Goal: Find contact information: Find contact information

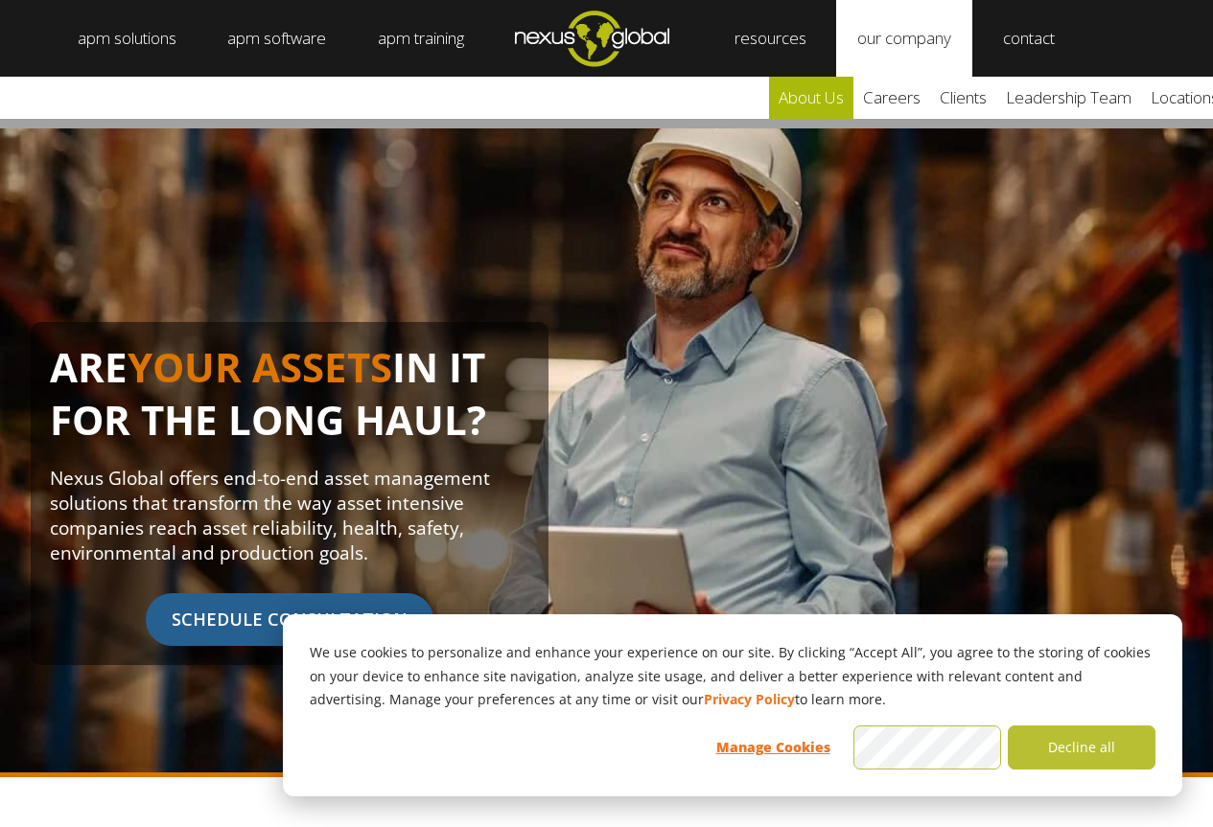
click at [830, 96] on link "about us" at bounding box center [811, 98] width 84 height 42
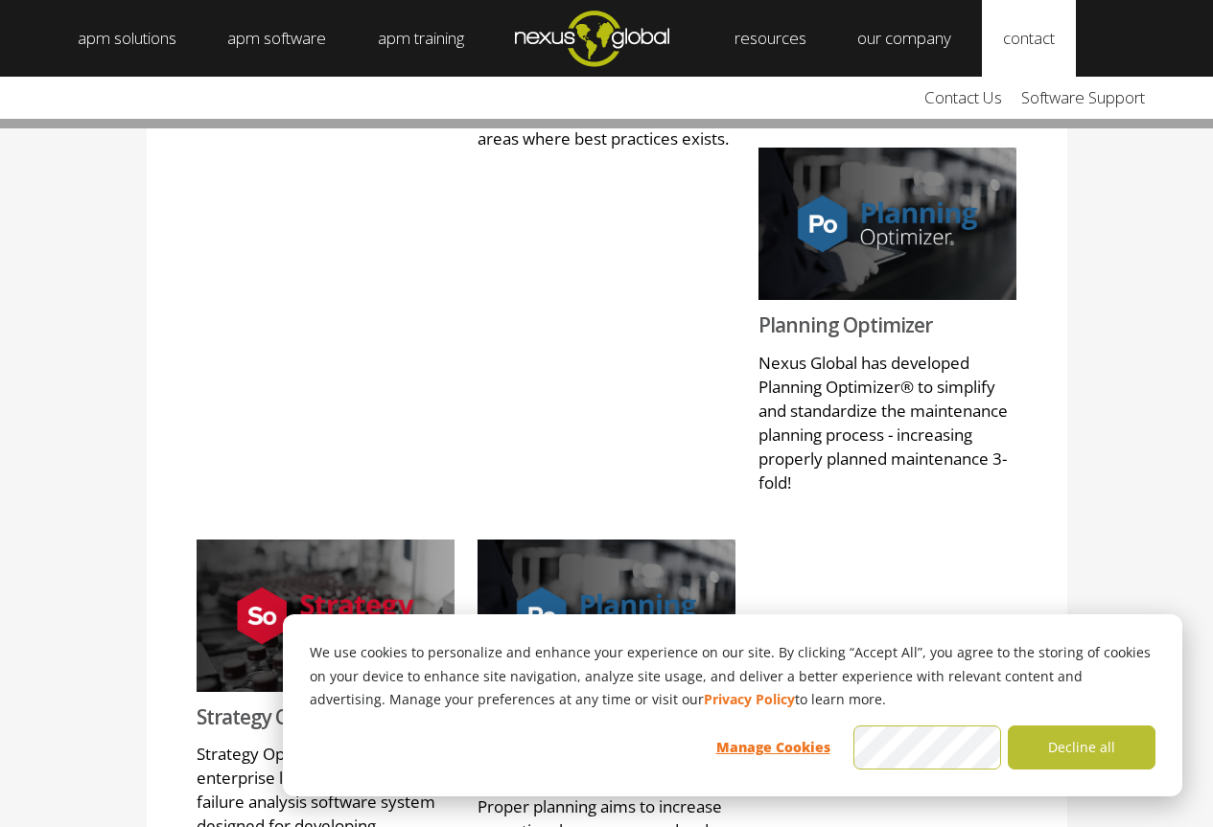
scroll to position [1848, 0]
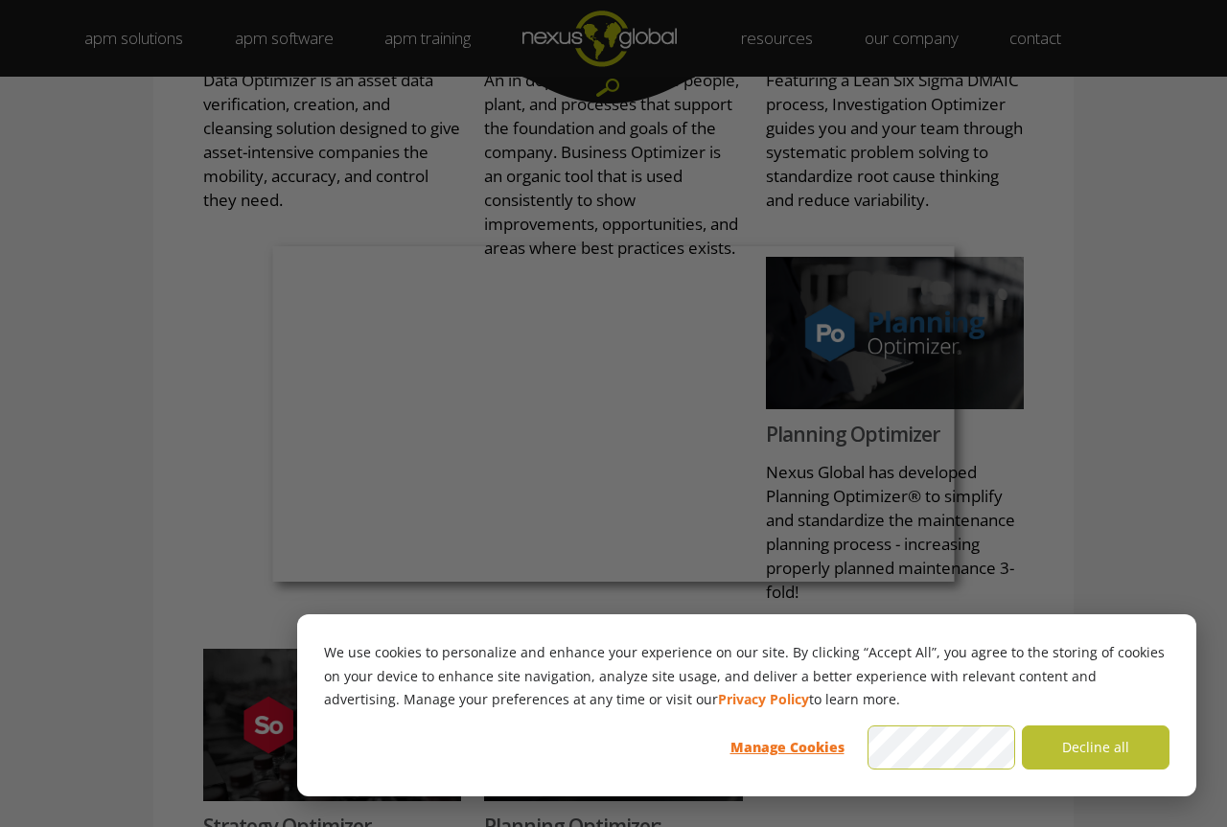
click at [473, 125] on div at bounding box center [620, 418] width 1240 height 836
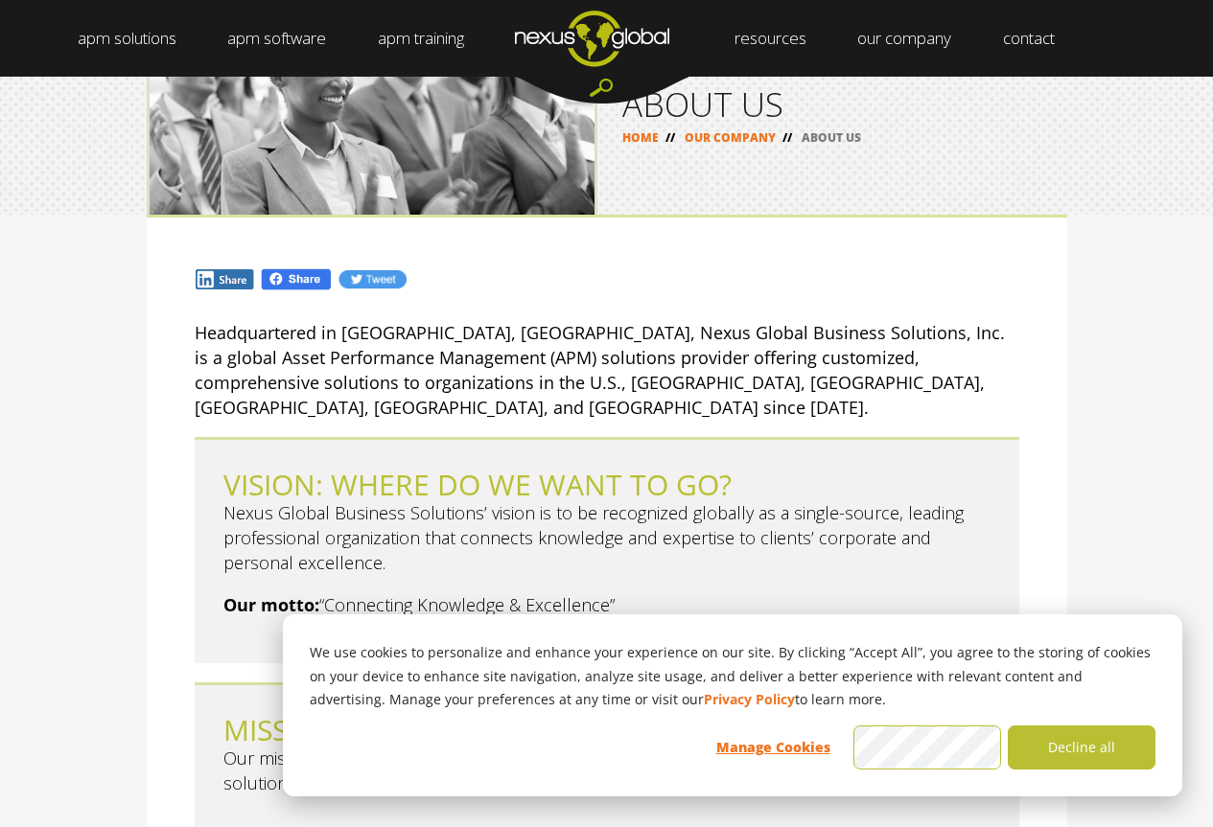
scroll to position [0, 0]
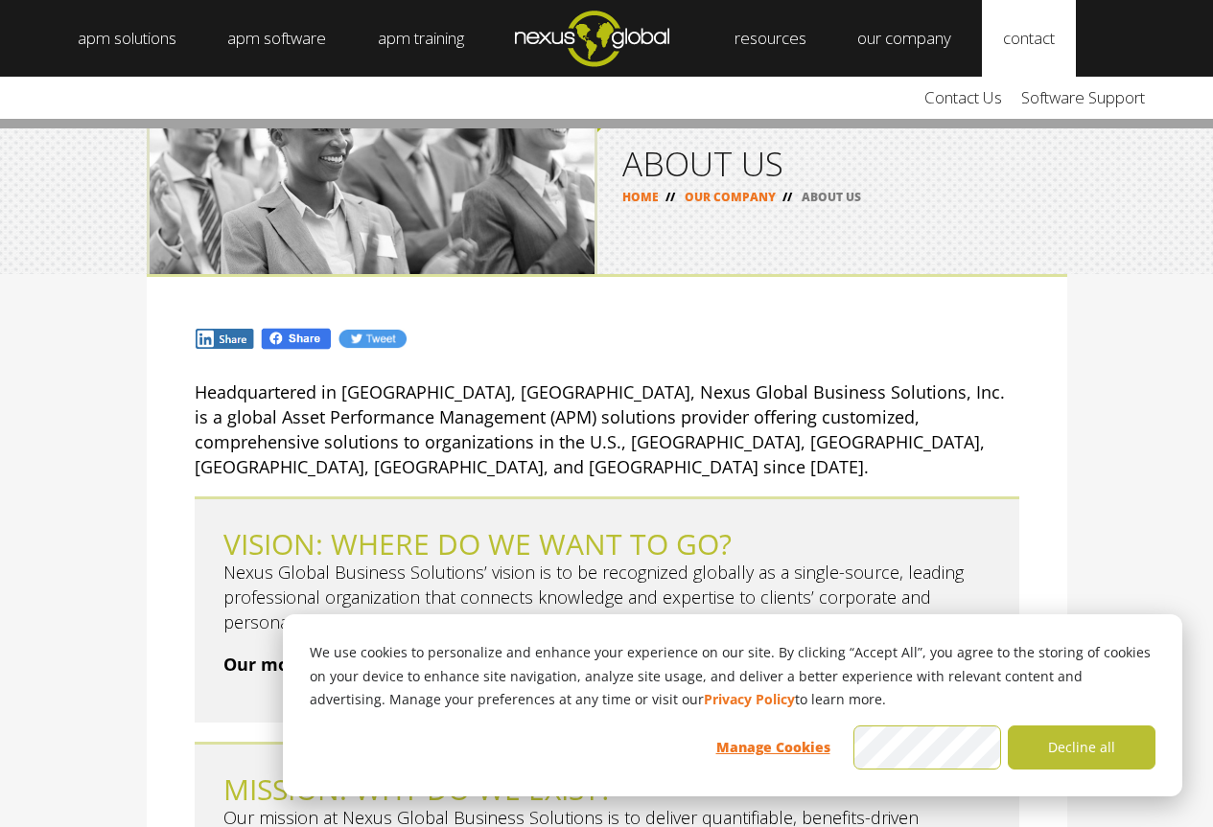
click at [1063, 45] on link "contact" at bounding box center [1029, 38] width 94 height 77
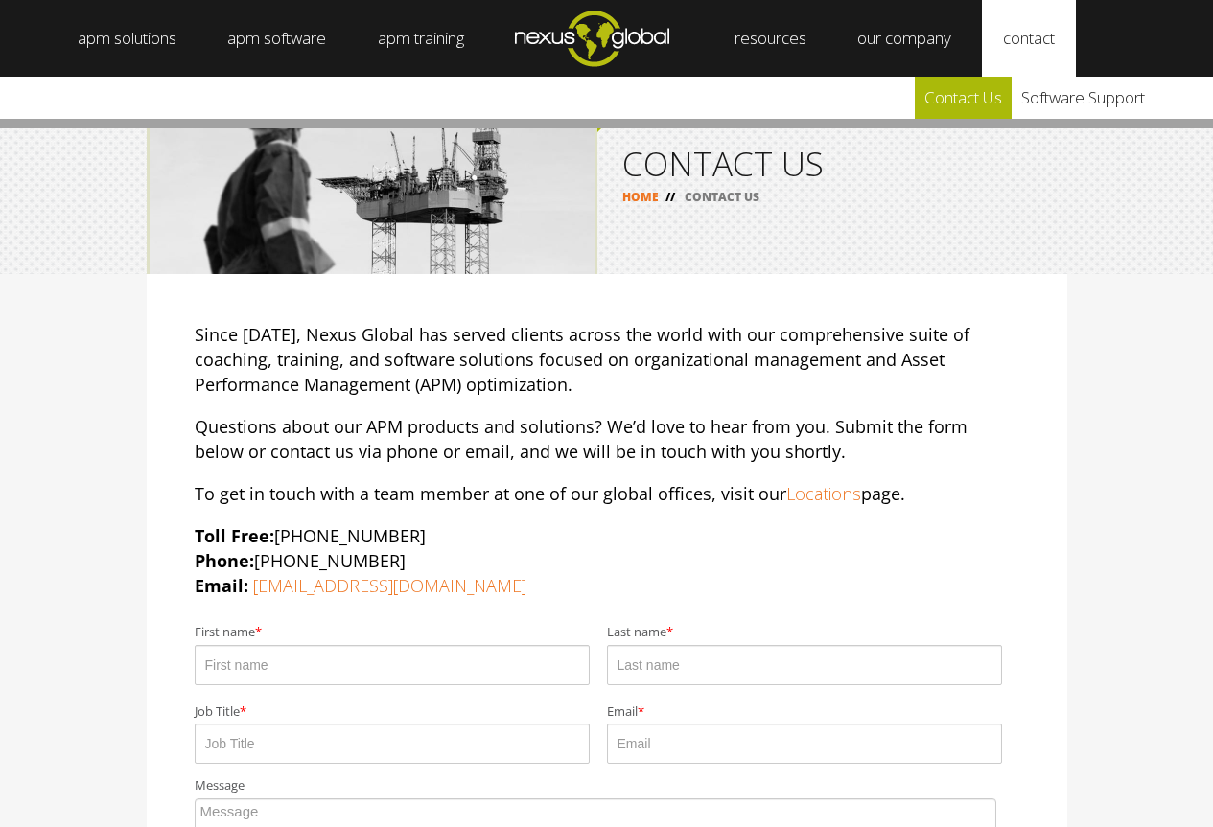
click at [978, 102] on link "Contact Us" at bounding box center [963, 98] width 97 height 42
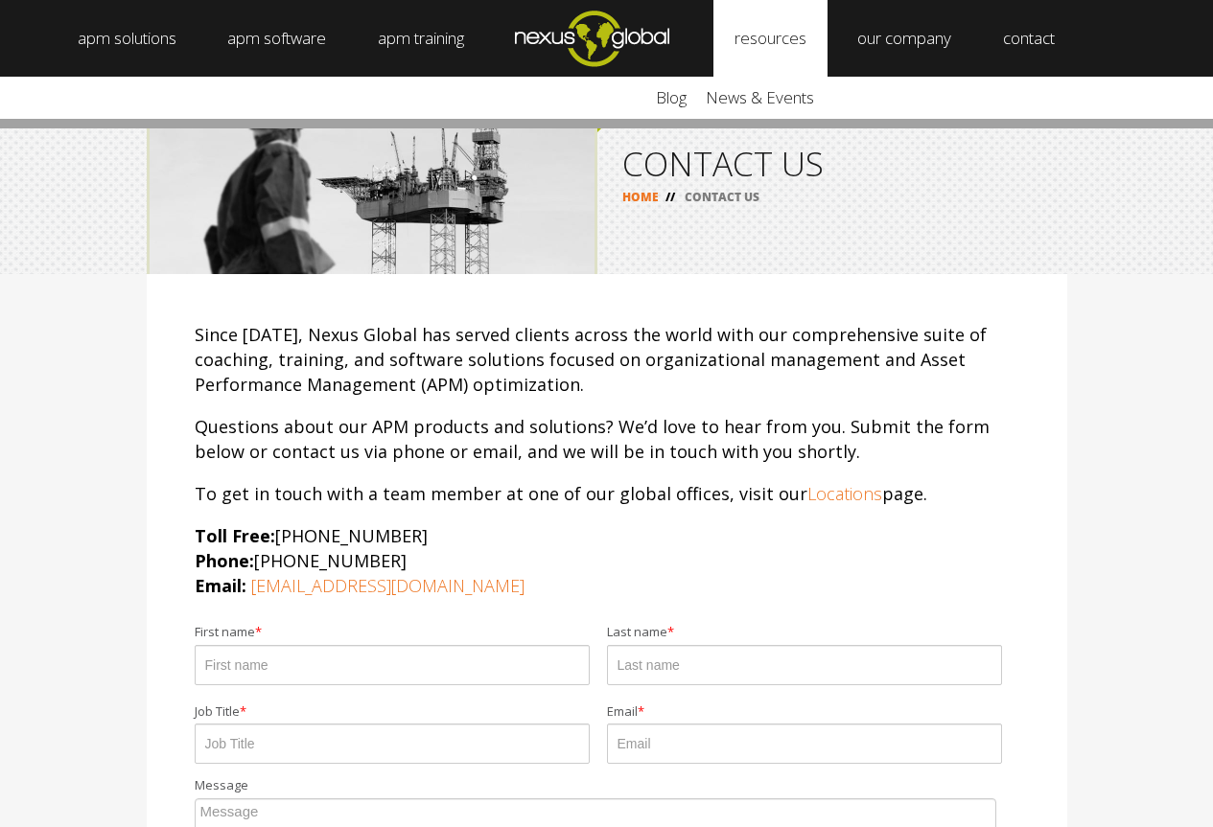
click at [772, 47] on link "resources" at bounding box center [770, 38] width 114 height 77
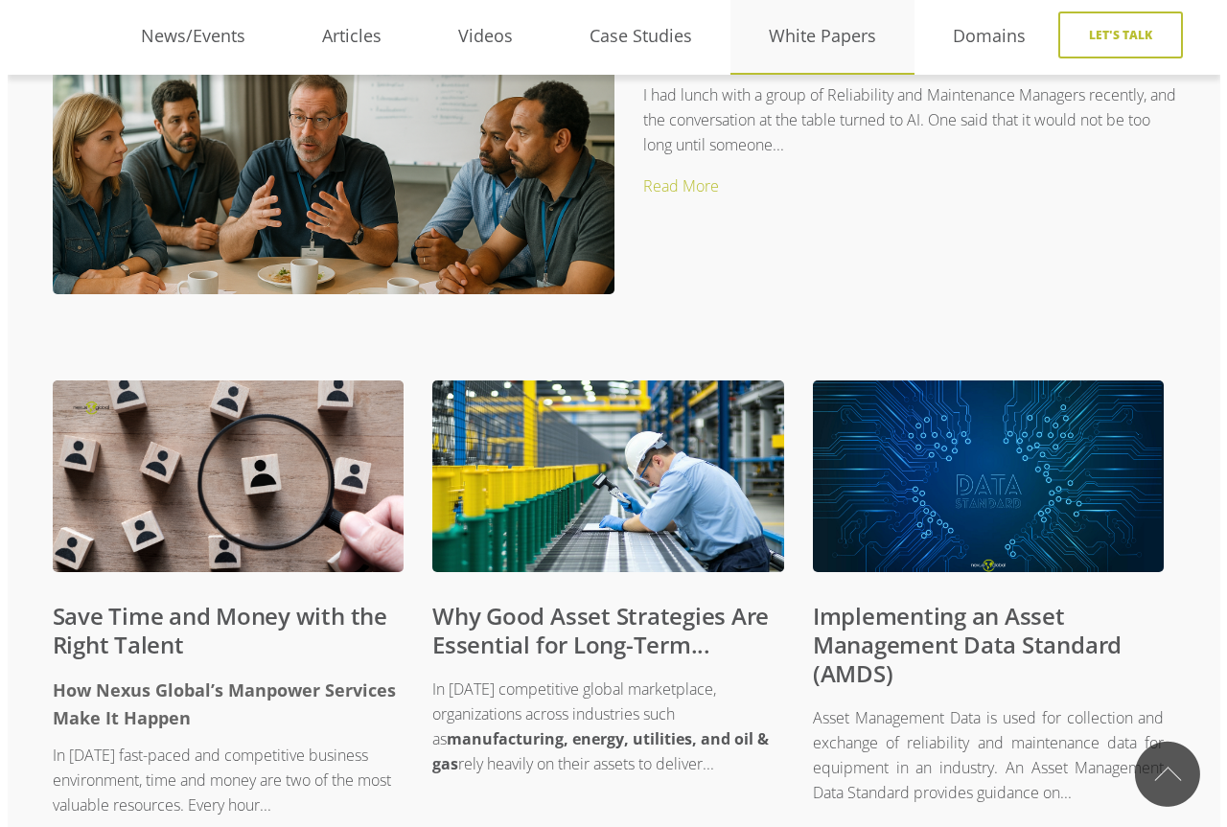
scroll to position [671, 0]
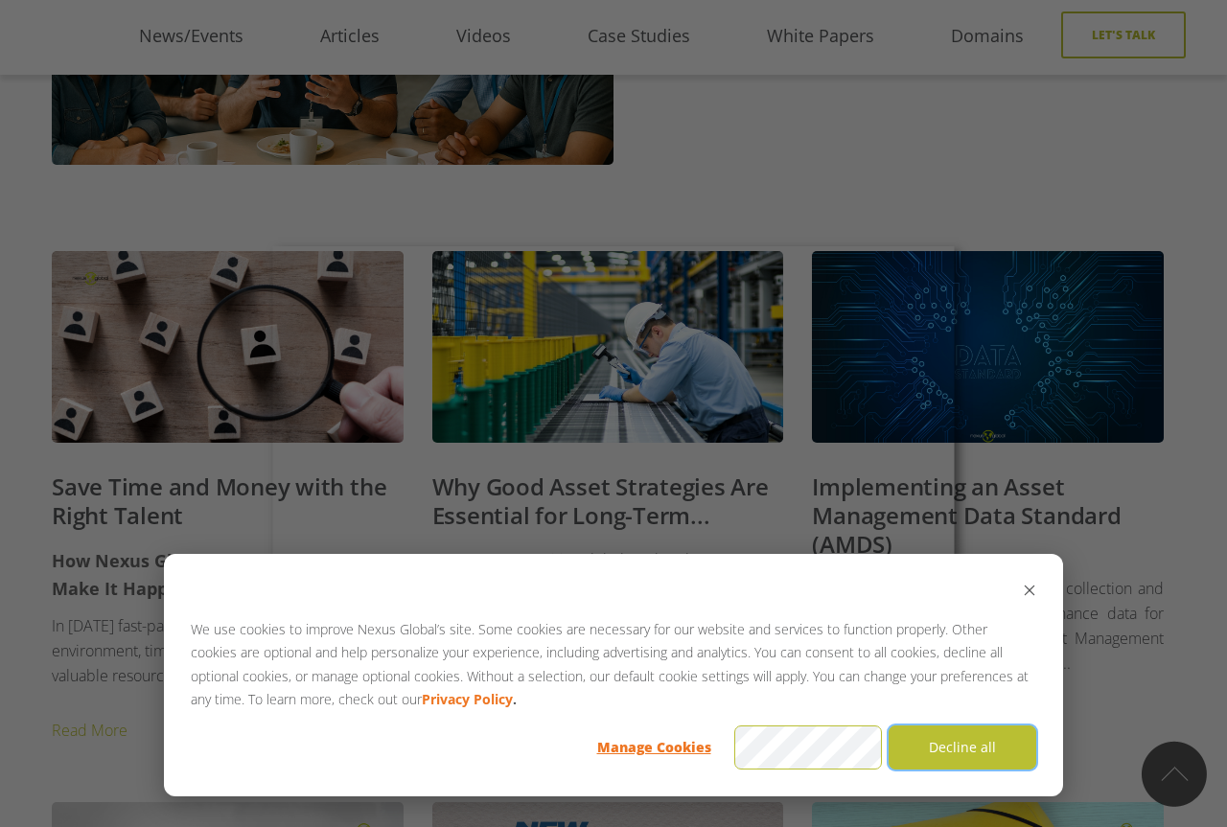
click at [933, 759] on button "Decline all" at bounding box center [963, 748] width 148 height 44
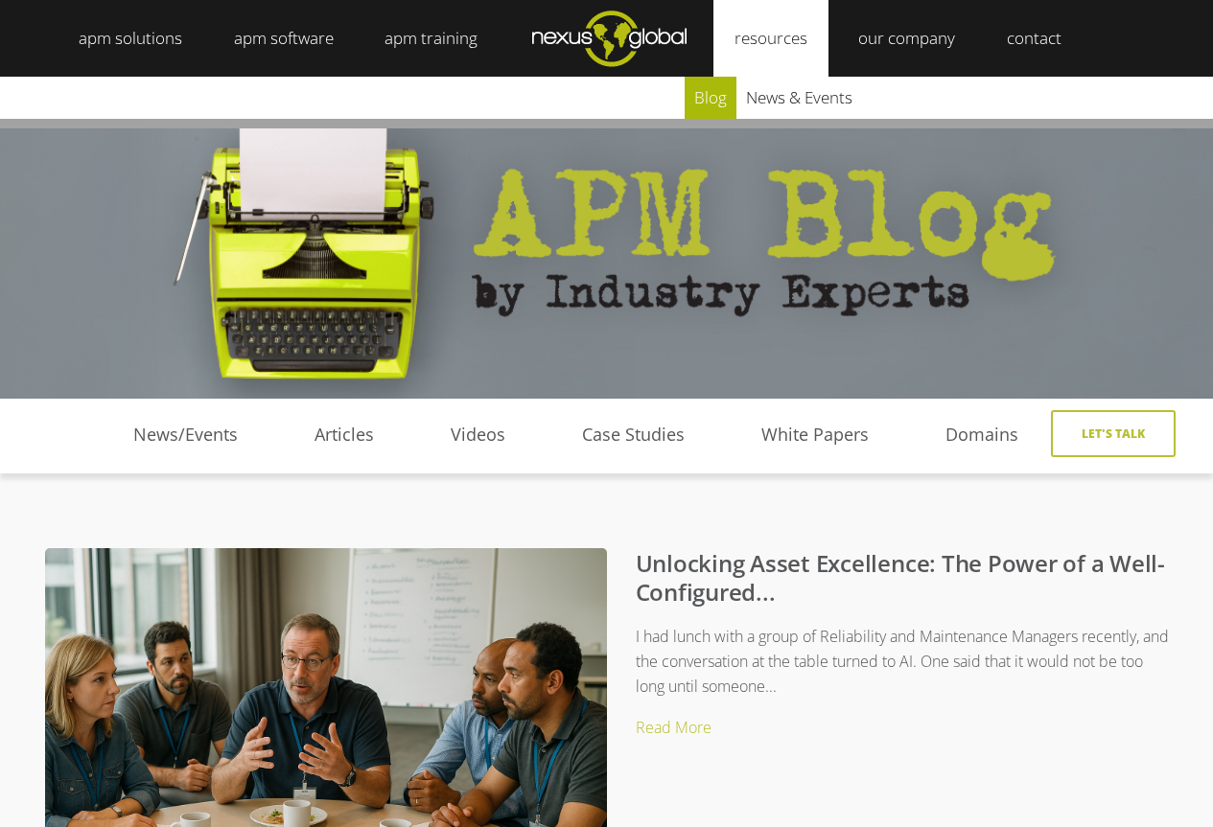
click at [697, 94] on link "blog" at bounding box center [711, 98] width 52 height 42
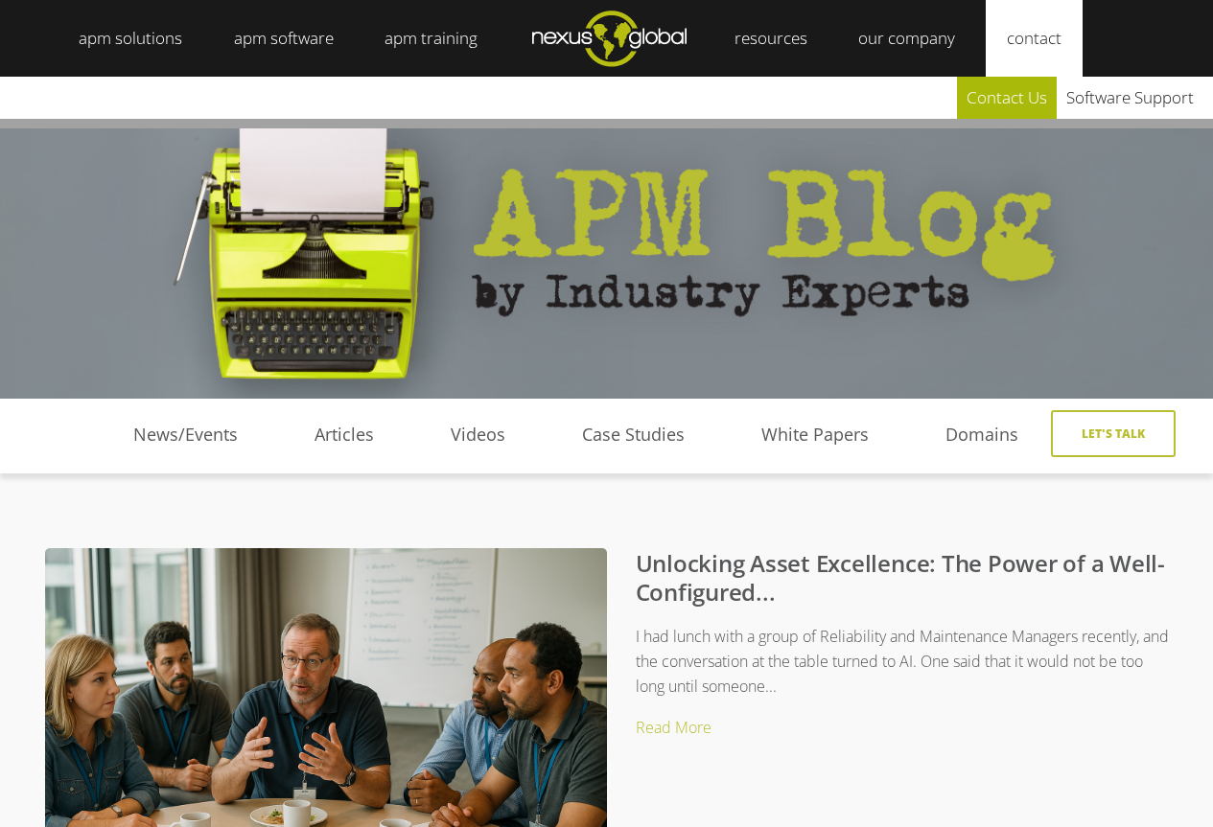
click at [1023, 102] on link "Contact Us" at bounding box center [1007, 98] width 100 height 42
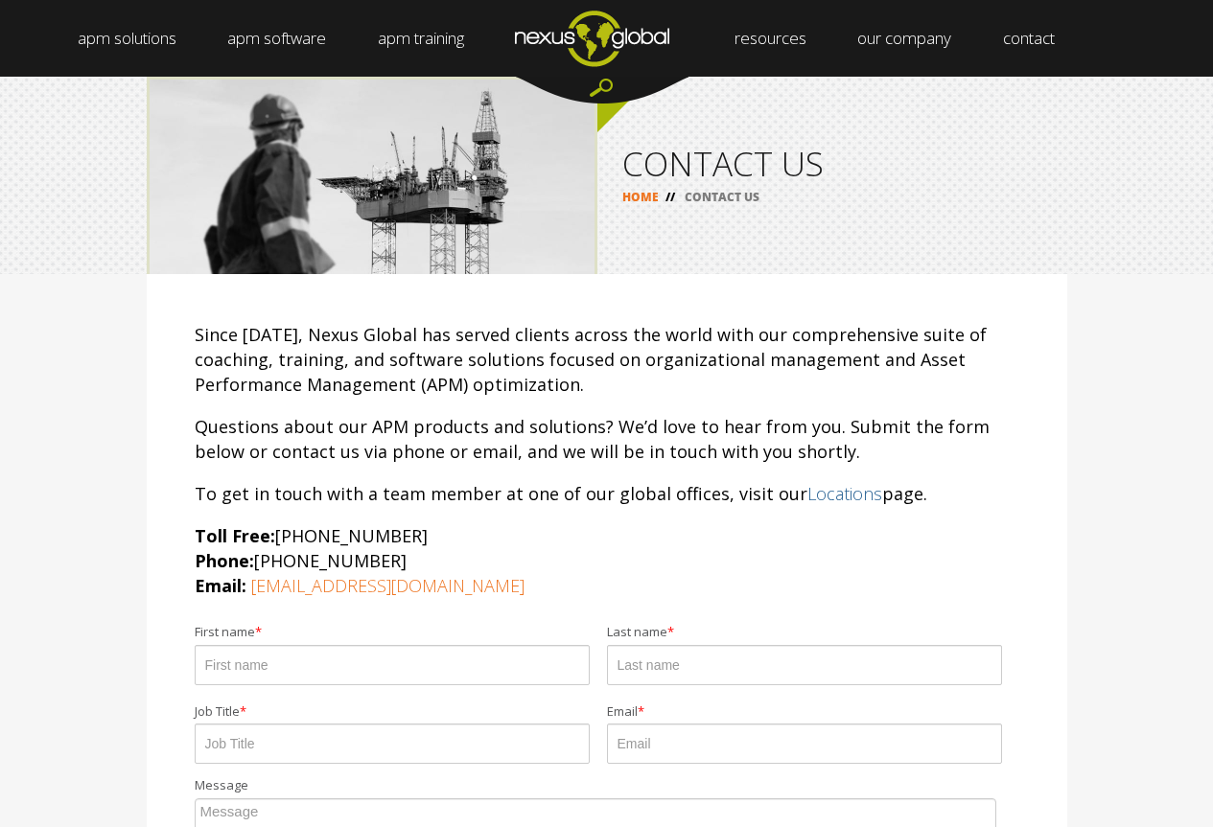
click at [831, 492] on link "Locations" at bounding box center [844, 493] width 75 height 23
